Goal: Find specific page/section: Find specific page/section

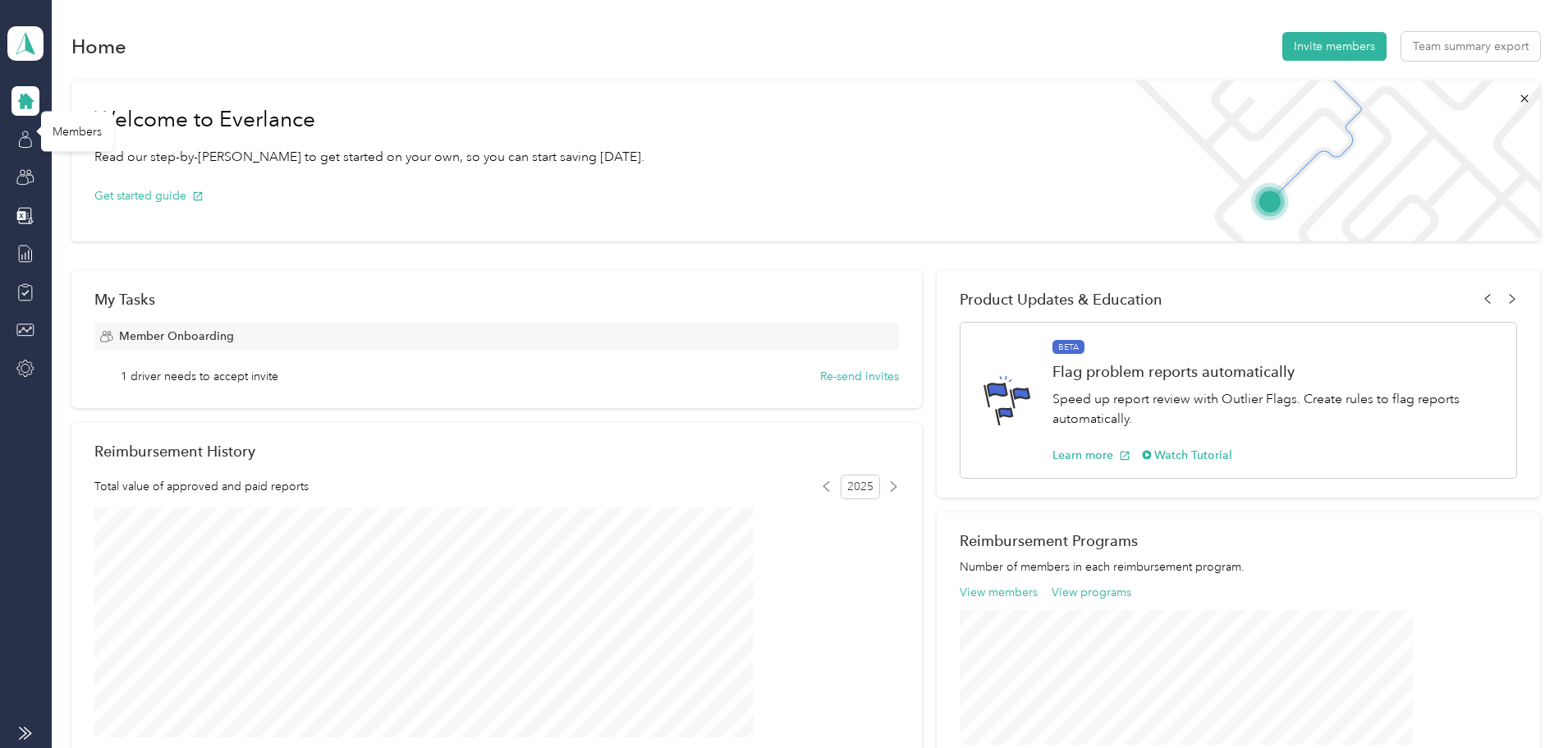
click at [19, 135] on icon at bounding box center [25, 139] width 18 height 18
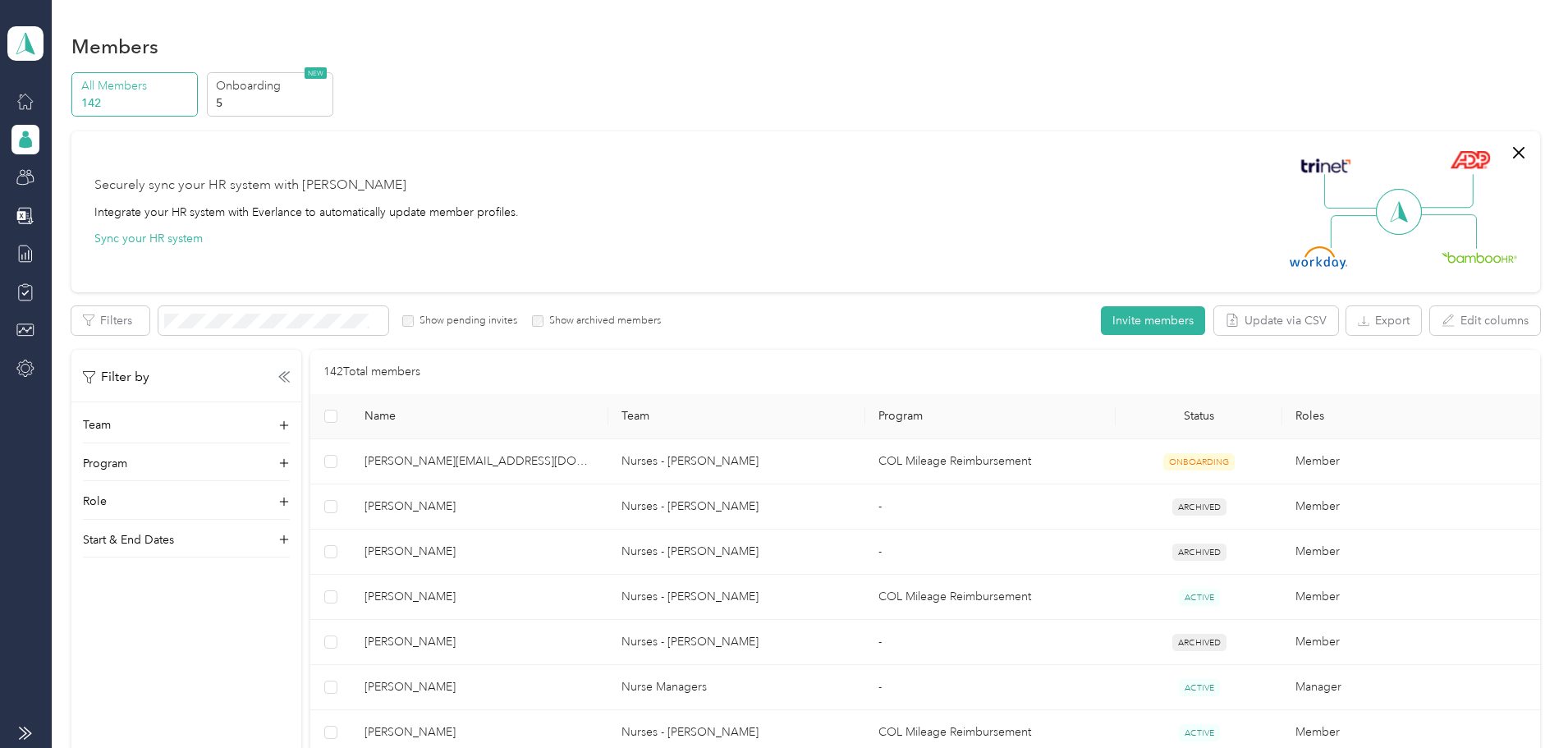
click at [365, 311] on span at bounding box center [274, 320] width 230 height 29
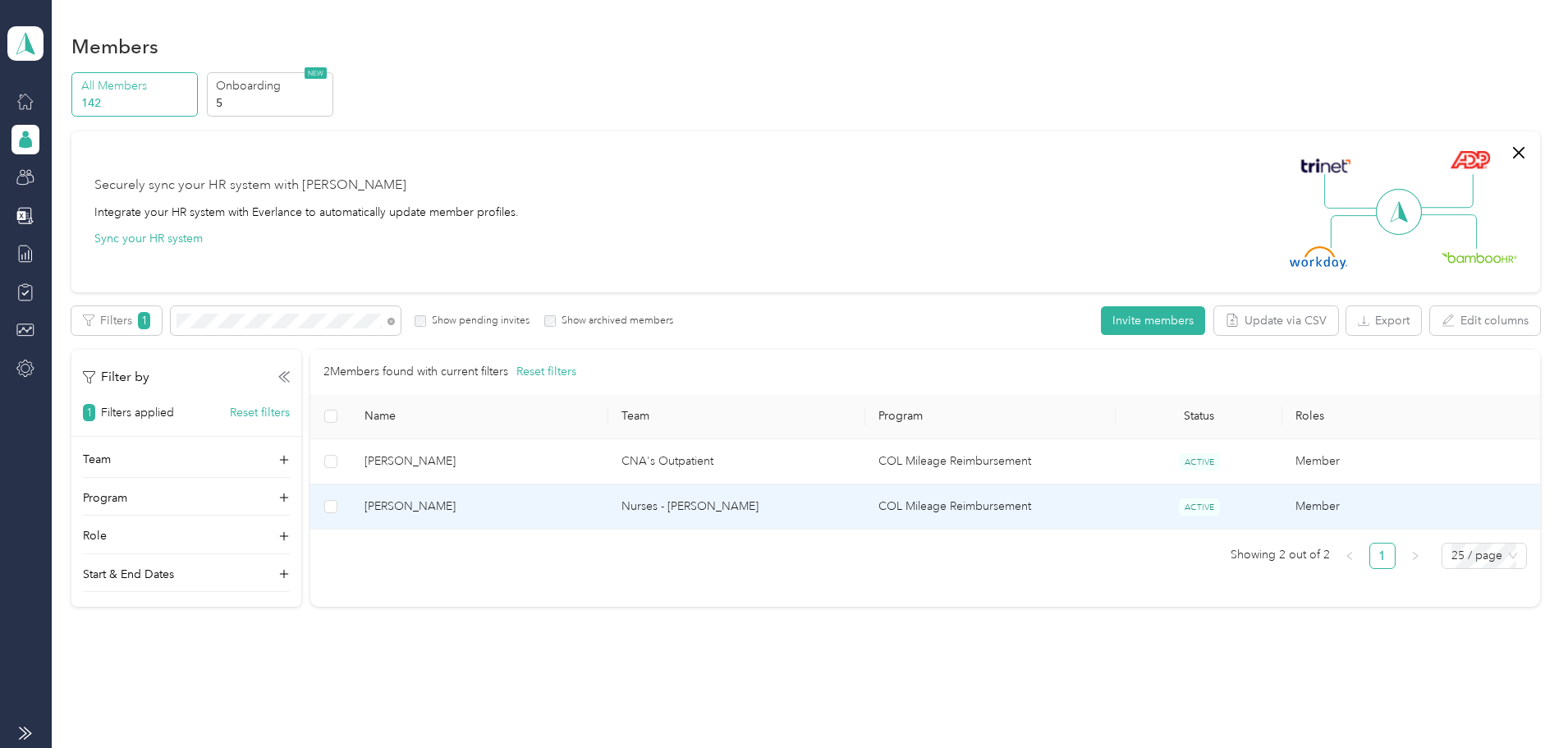
click at [552, 508] on span "[PERSON_NAME]" at bounding box center [480, 506] width 231 height 18
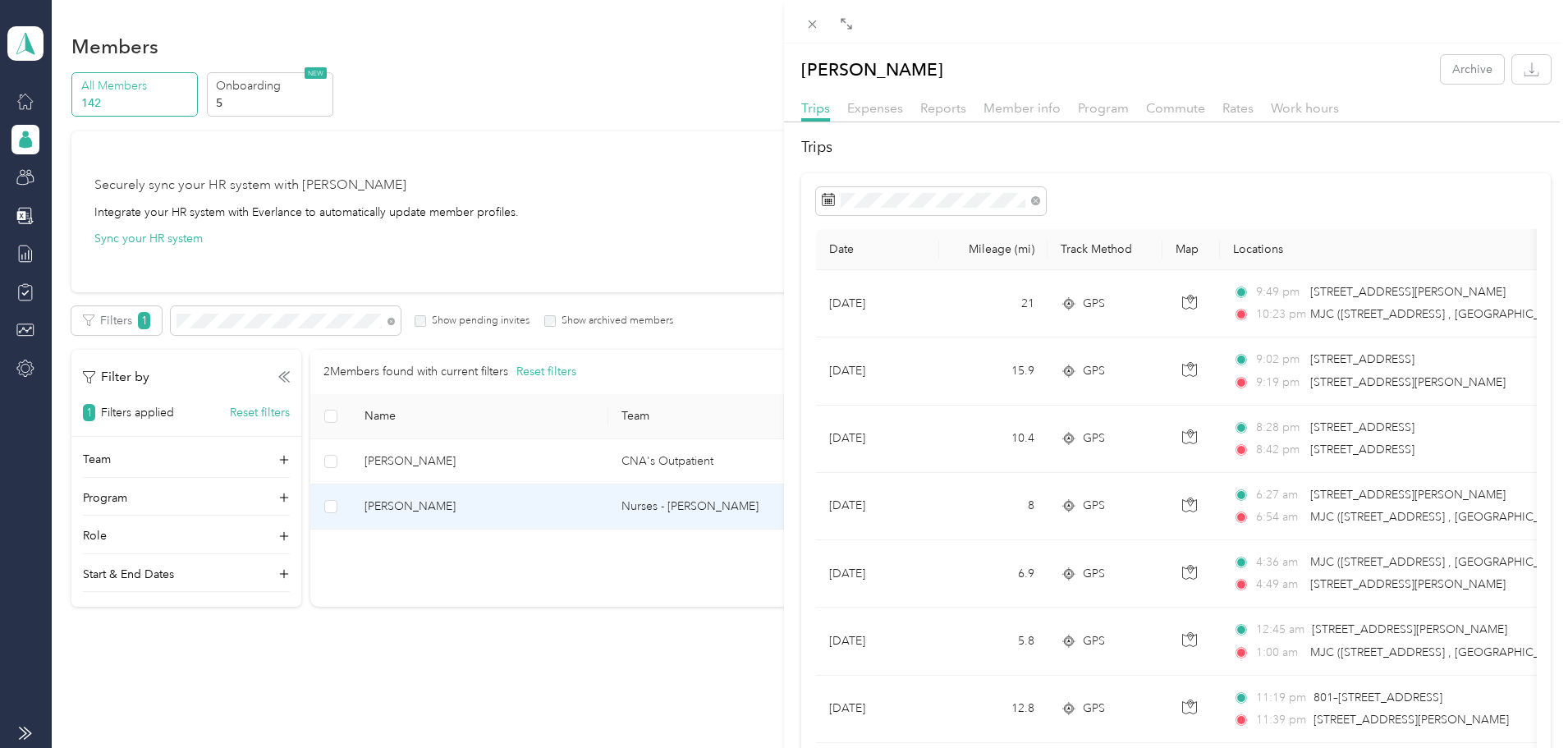
click at [697, 71] on div "[PERSON_NAME] Archive Trips Expenses Reports Member info Program Commute Rates …" at bounding box center [784, 374] width 1568 height 748
